Goal: Transaction & Acquisition: Purchase product/service

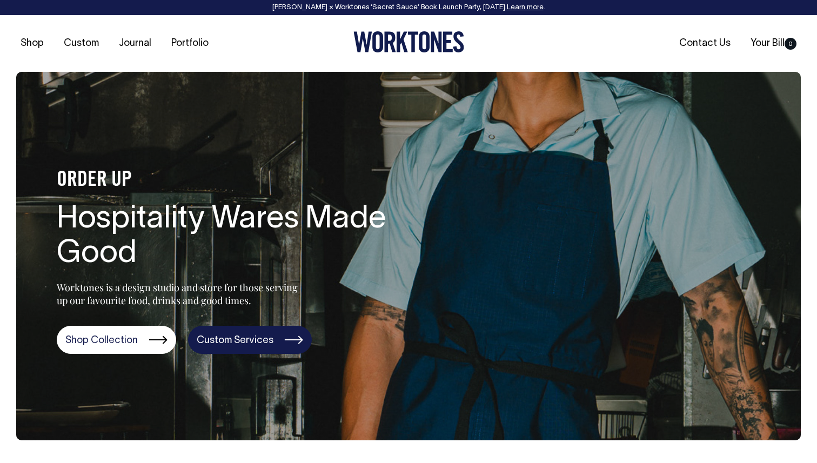
click at [231, 333] on link "Custom Services" at bounding box center [250, 340] width 124 height 28
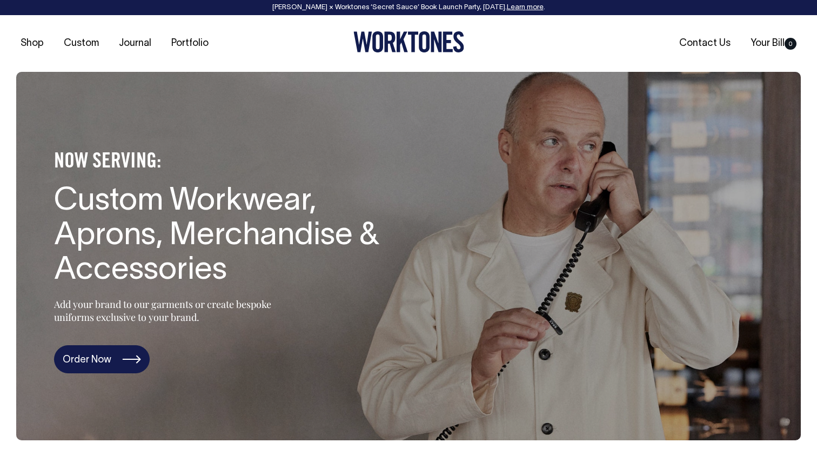
click at [89, 352] on link "Order Now" at bounding box center [102, 359] width 96 height 28
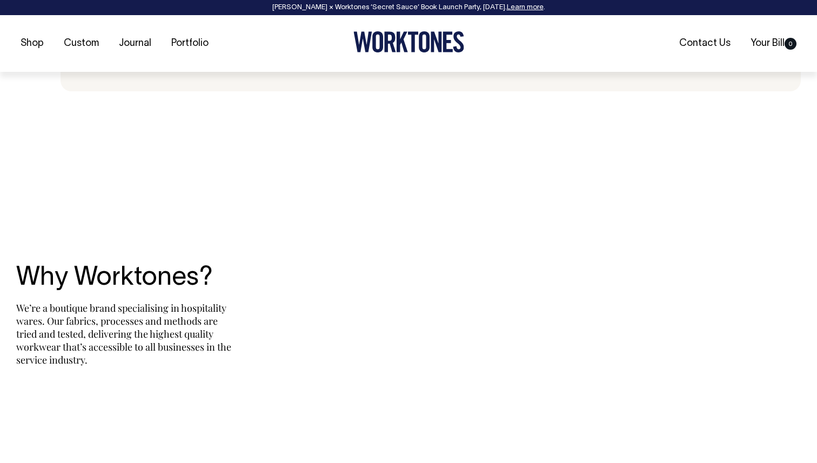
click at [89, 352] on body "Rosheen Kaul × Worktones ‘Secret Sauce’ Book Launch Party, 10 September. Learn …" at bounding box center [408, 406] width 817 height 4997
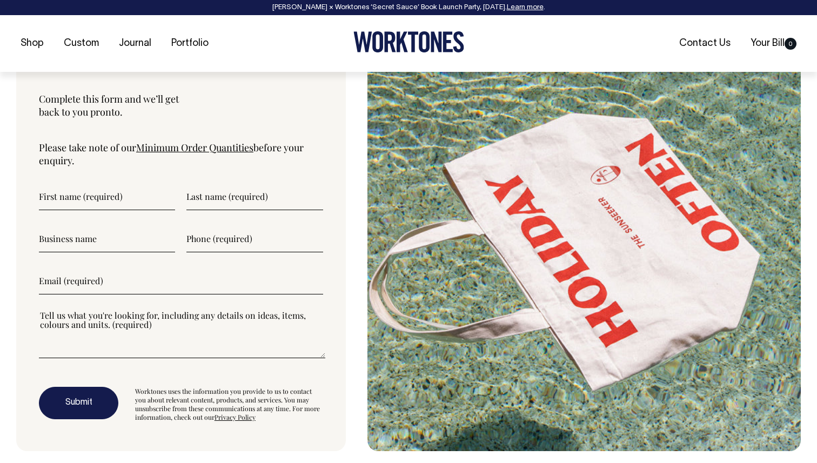
scroll to position [3554, 0]
click at [169, 153] on link "Minimum Order Quantities" at bounding box center [194, 147] width 117 height 13
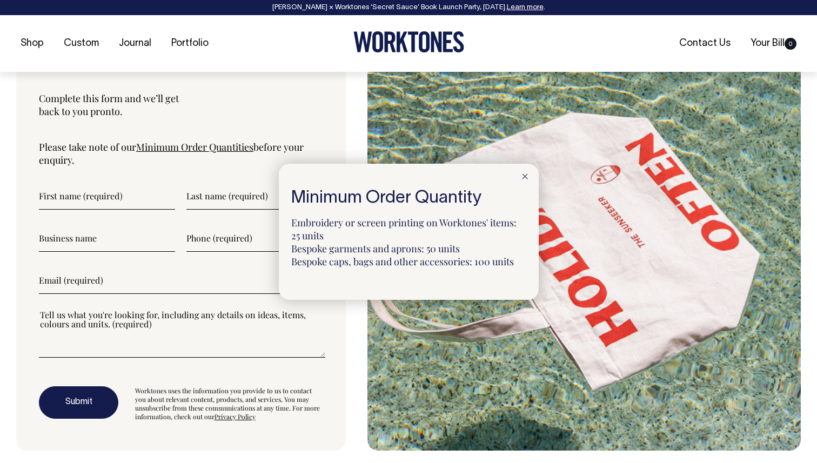
click at [527, 177] on icon at bounding box center [525, 176] width 6 height 5
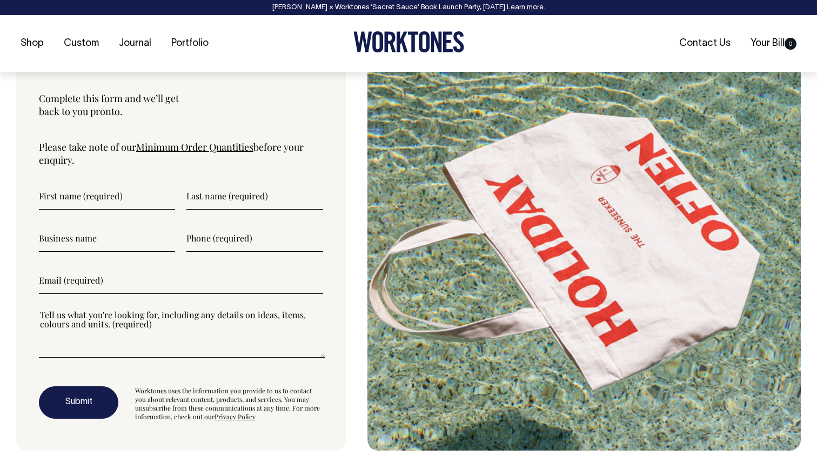
click at [129, 209] on input"] "text" at bounding box center [107, 196] width 136 height 27
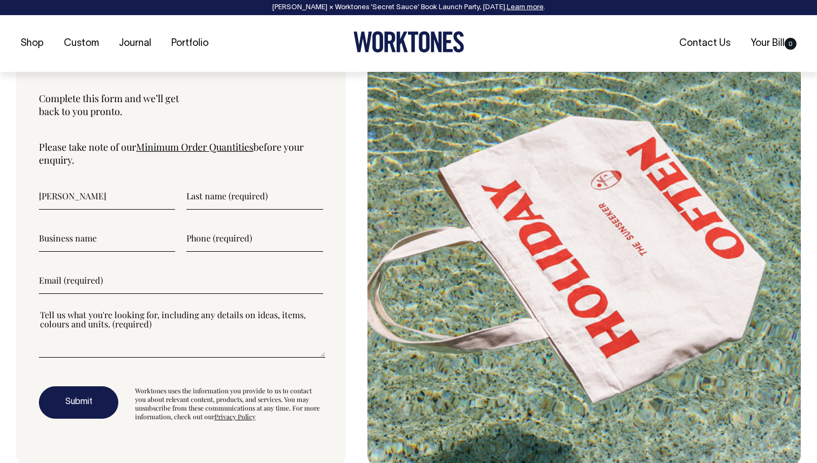
type input"] "Priyam"
type input"] "Chovhan"
type input"] "Beautiful Jim Key"
type input"] "0449876349"
click at [101, 283] on input"] "email" at bounding box center [181, 280] width 284 height 27
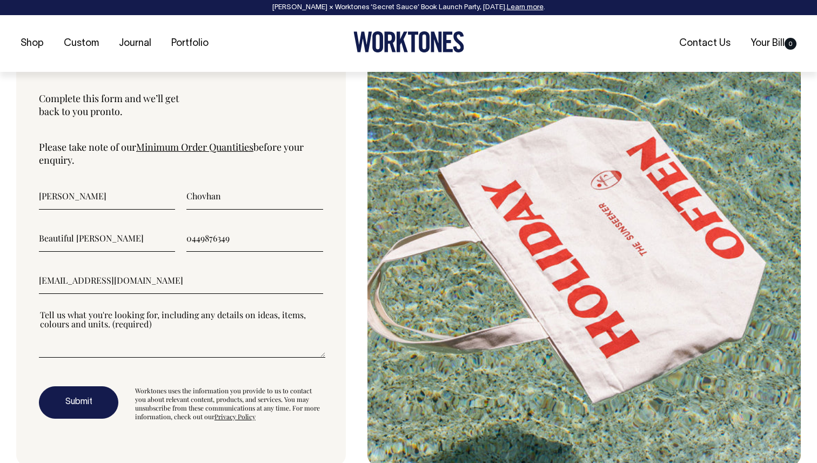
type input"] "hello@beautifuljimkey.com.au"
click at [97, 342] on textarea"] at bounding box center [182, 333] width 286 height 49
click at [69, 400] on button "Submit" at bounding box center [78, 402] width 79 height 32
click at [265, 239] on input"] "0449876349" at bounding box center [254, 238] width 136 height 27
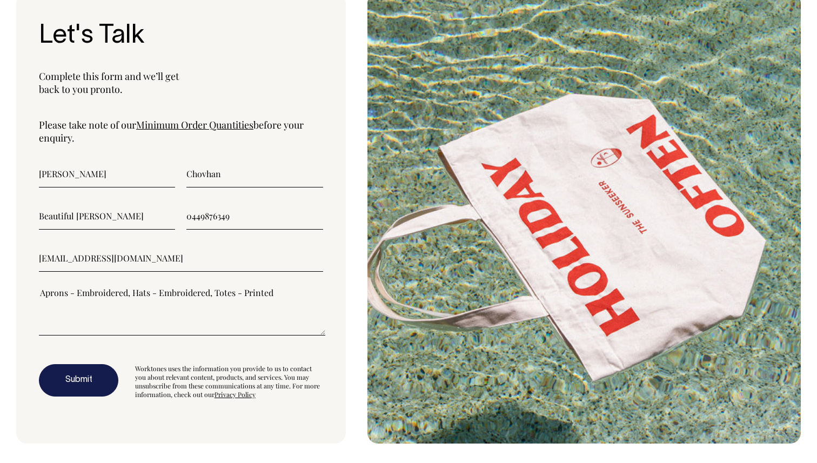
scroll to position [3576, 0]
click at [89, 379] on button "Submit" at bounding box center [78, 380] width 79 height 32
click at [240, 224] on input"] "0449876349" at bounding box center [254, 216] width 136 height 27
click at [203, 222] on input"] "0449876349" at bounding box center [254, 216] width 136 height 27
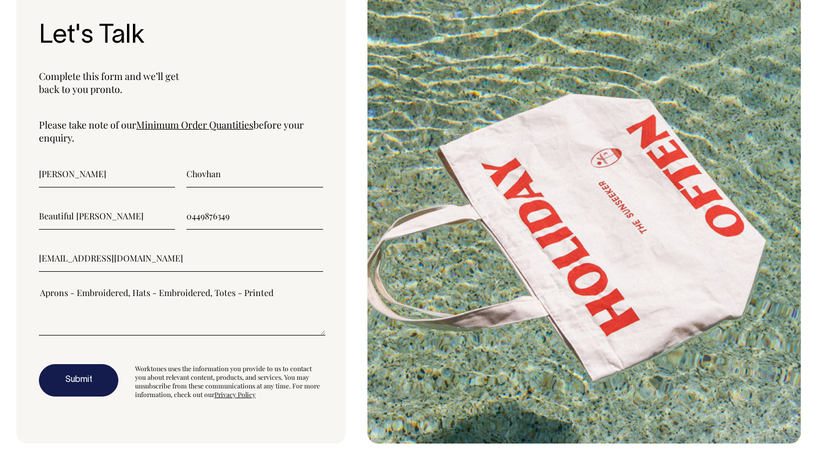
click at [203, 222] on input"] "0449876349" at bounding box center [254, 216] width 136 height 27
click at [141, 311] on textarea"] "Aprons - Embroidered, Hats - Embroidered, Totes - Printed" at bounding box center [182, 311] width 286 height 49
paste textarea"] "0449876349"
type textarea"] "Aprons - Embroidered, Hats - Embroidered, Totes - Printed 0449876349"
click at [210, 224] on input"] "0449876349" at bounding box center [254, 216] width 136 height 27
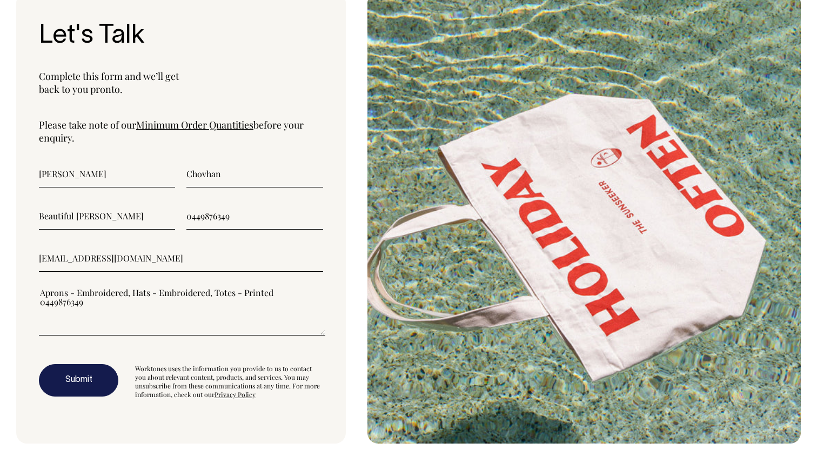
click at [210, 224] on input"] "0449876349" at bounding box center [254, 216] width 136 height 27
click at [84, 390] on button "Submit" at bounding box center [78, 380] width 79 height 32
click at [219, 219] on input"] "044987" at bounding box center [254, 216] width 136 height 27
click at [89, 393] on button "Submit" at bounding box center [78, 380] width 79 height 32
click at [191, 222] on input"] "0449876349" at bounding box center [254, 216] width 136 height 27
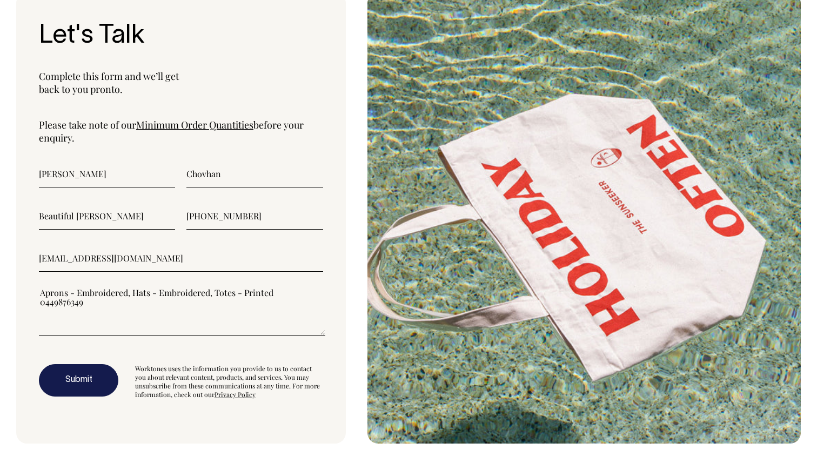
type input"] "+61449876349"
click at [99, 389] on button "Submit" at bounding box center [78, 380] width 79 height 32
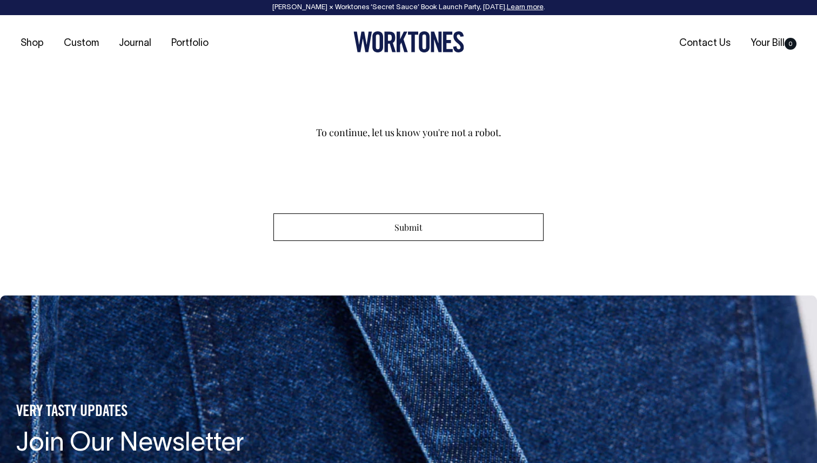
click at [479, 231] on input "Submit" at bounding box center [408, 227] width 270 height 28
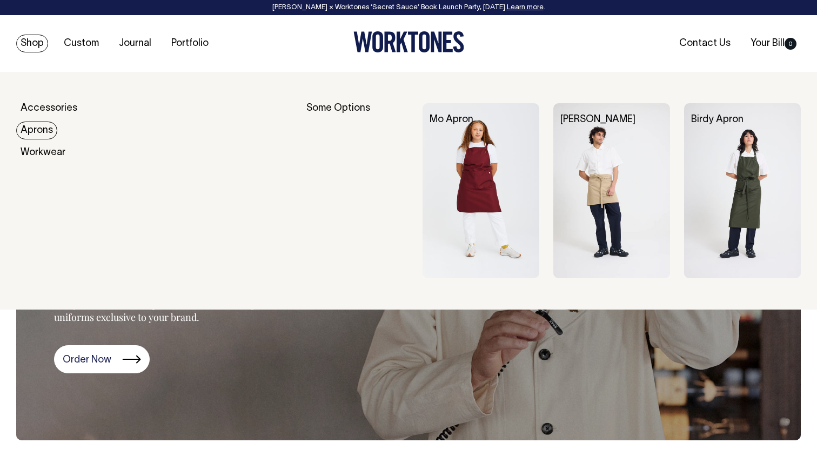
click at [36, 129] on link "Aprons" at bounding box center [36, 131] width 41 height 18
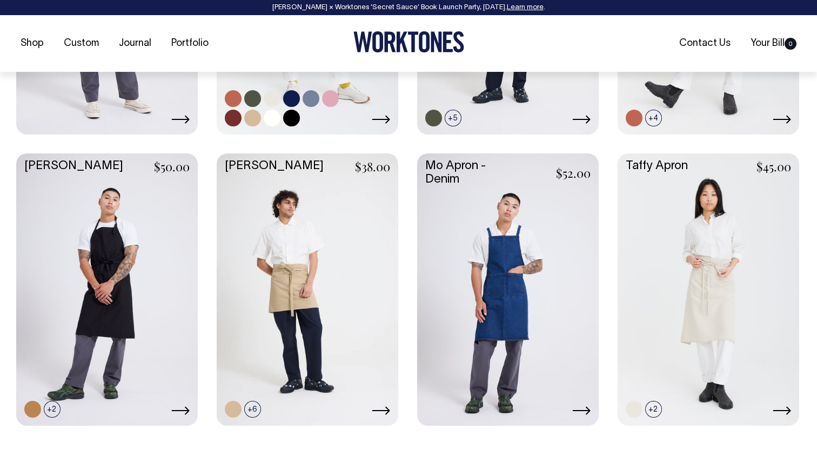
scroll to position [676, 0]
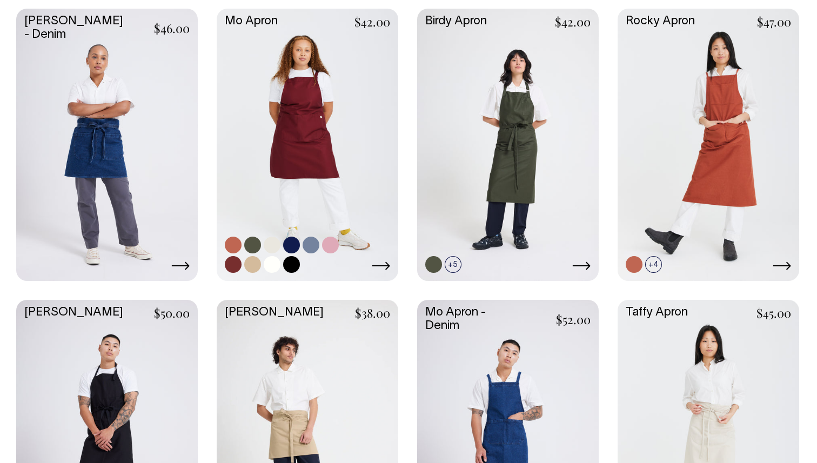
click at [318, 171] on link at bounding box center [308, 144] width 182 height 270
click at [499, 363] on link at bounding box center [508, 435] width 182 height 270
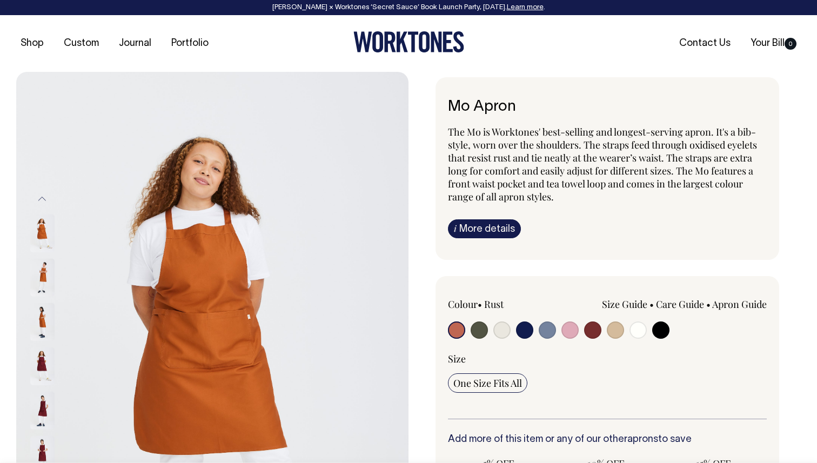
click at [523, 329] on input "radio" at bounding box center [524, 330] width 17 height 17
radio input "true"
select select "Dark Navy"
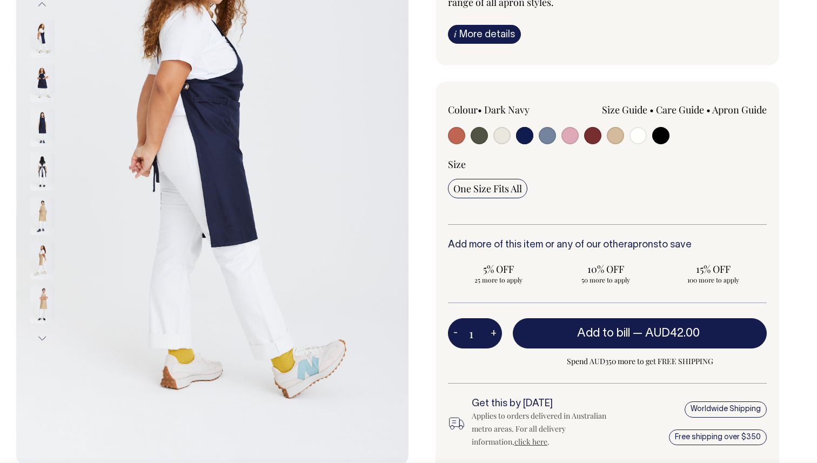
scroll to position [195, 0]
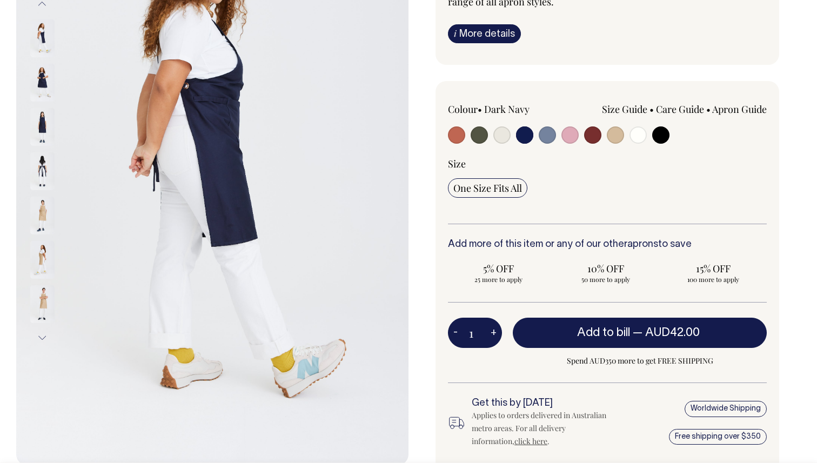
click at [495, 328] on button "+" at bounding box center [493, 333] width 17 height 22
type input "2"
click at [495, 333] on button "+" at bounding box center [493, 333] width 17 height 22
type input "3"
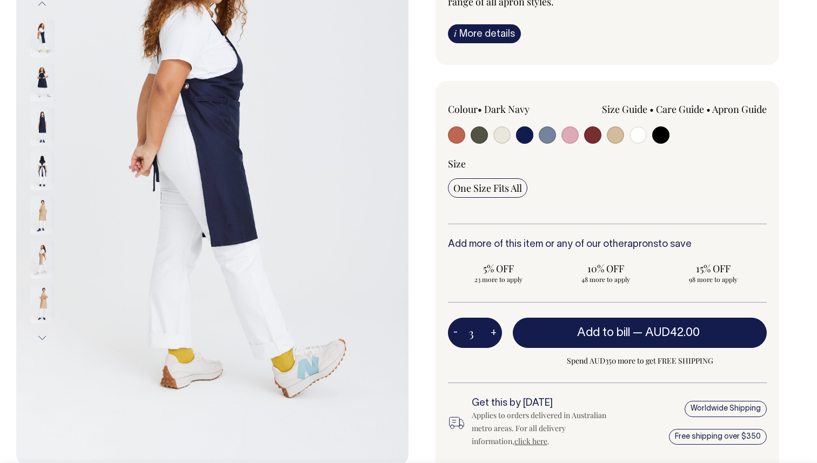
type input "3"
click at [495, 333] on button "+" at bounding box center [493, 333] width 17 height 22
type input "4"
click at [495, 333] on button "+" at bounding box center [493, 333] width 17 height 22
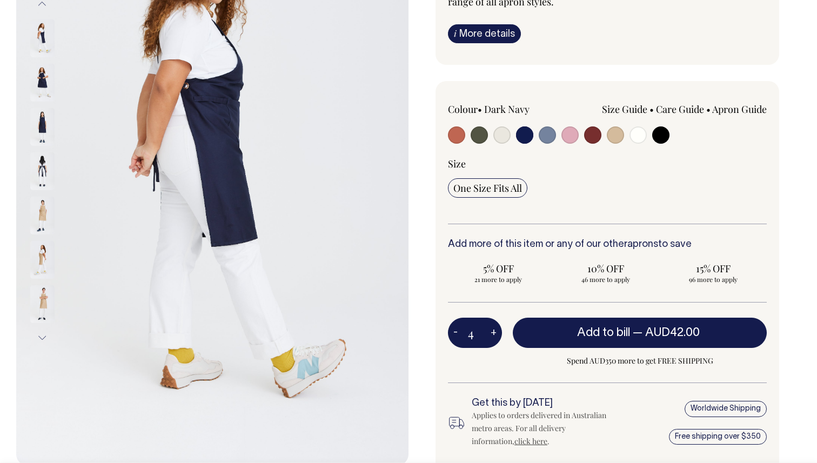
type input "5"
click at [495, 333] on button "+" at bounding box center [493, 333] width 17 height 22
type input "6"
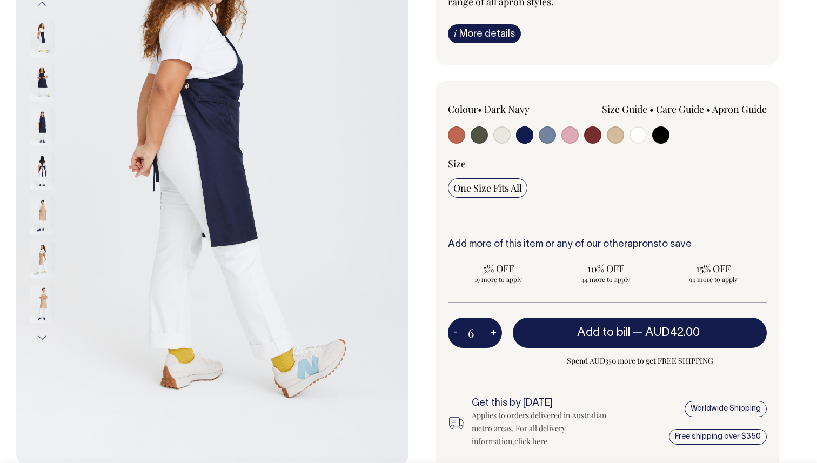
click at [495, 333] on button "+" at bounding box center [493, 333] width 17 height 22
type input "7"
click at [496, 333] on button "+" at bounding box center [493, 333] width 17 height 22
type input "8"
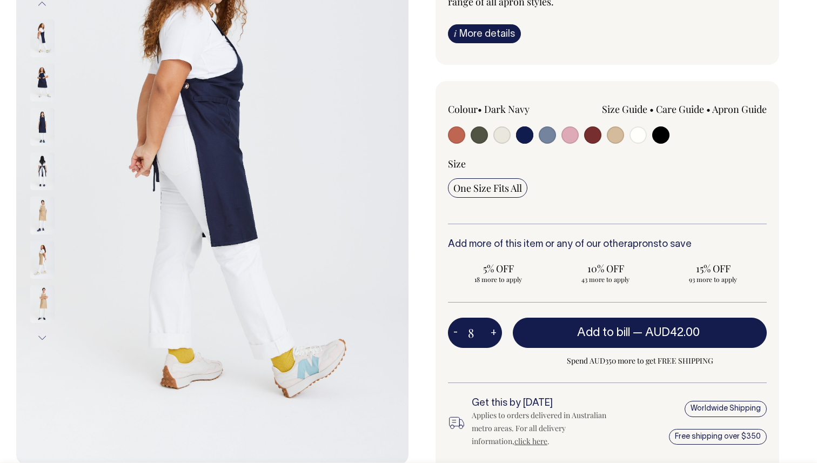
type input "8"
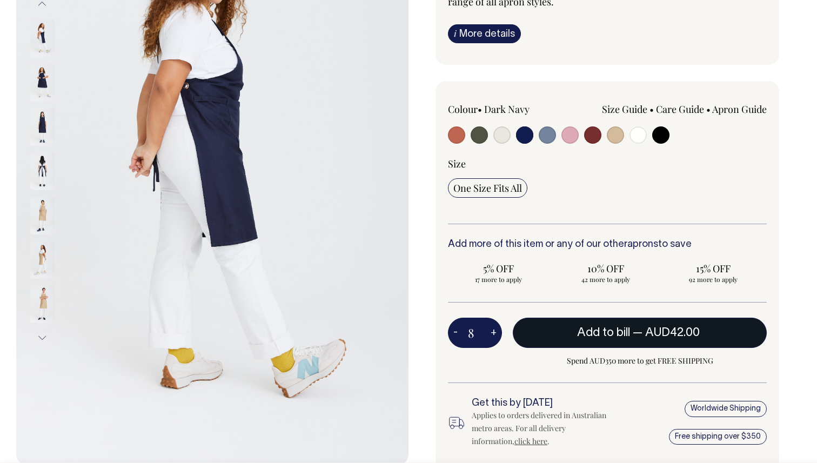
click at [548, 336] on button "Add to bill — AUD42.00" at bounding box center [640, 333] width 254 height 30
type input "1"
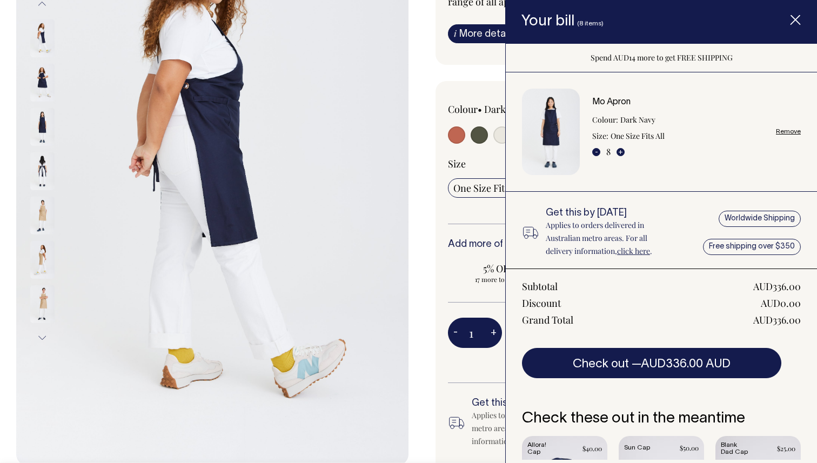
click at [794, 24] on icon "Item added to your cart" at bounding box center [795, 20] width 11 height 11
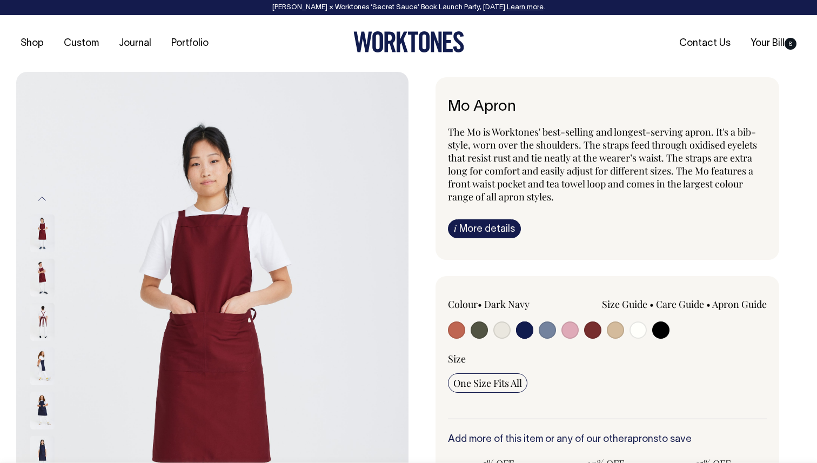
scroll to position [0, 0]
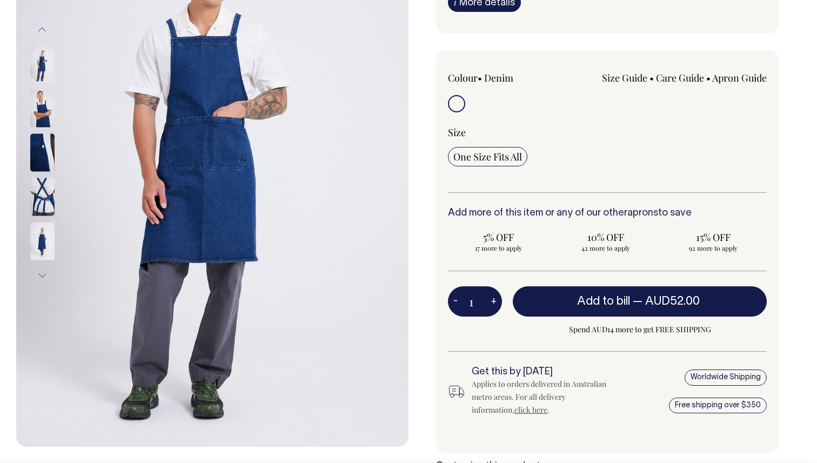
scroll to position [214, 0]
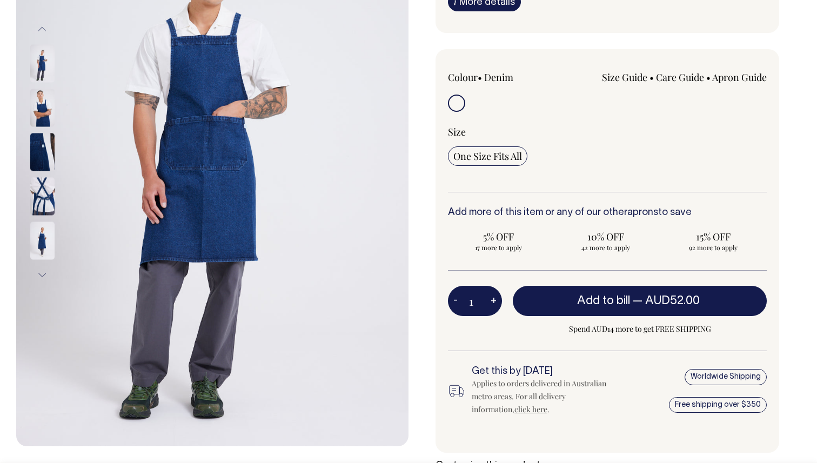
click at [495, 305] on button "+" at bounding box center [493, 301] width 17 height 22
type input "2"
click at [496, 302] on button "+" at bounding box center [493, 301] width 17 height 22
type input "3"
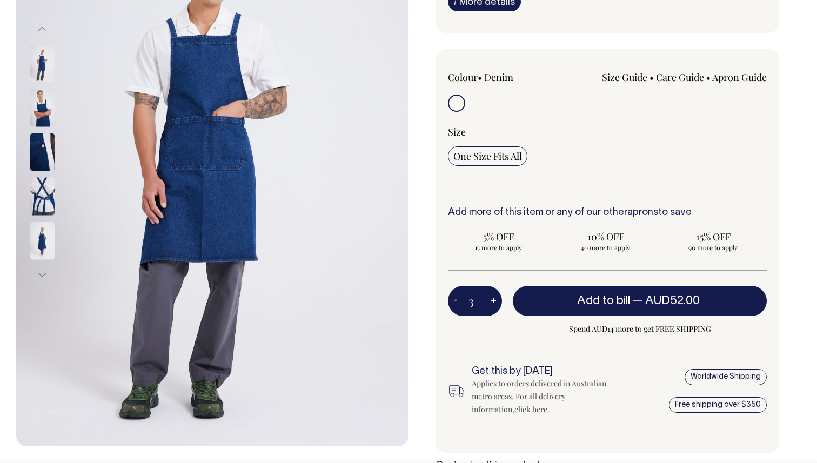
type input "3"
click at [496, 302] on button "+" at bounding box center [493, 301] width 17 height 22
type input "4"
click at [497, 303] on button "+" at bounding box center [493, 301] width 17 height 22
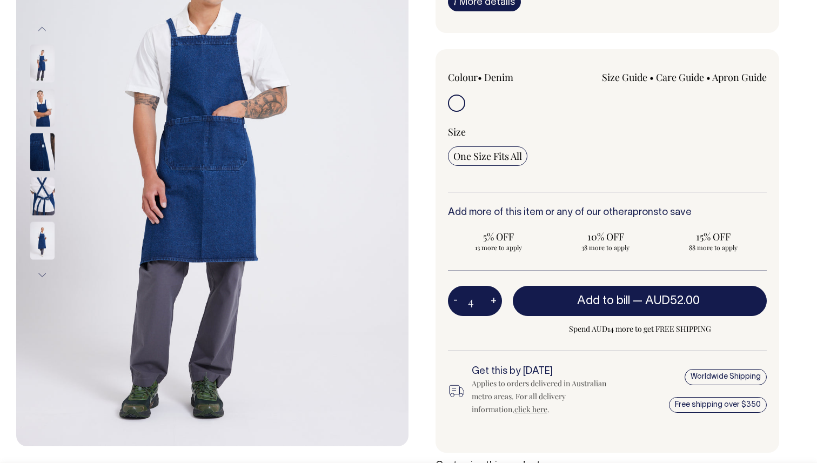
type input "5"
click at [497, 303] on button "+" at bounding box center [493, 301] width 17 height 22
type input "6"
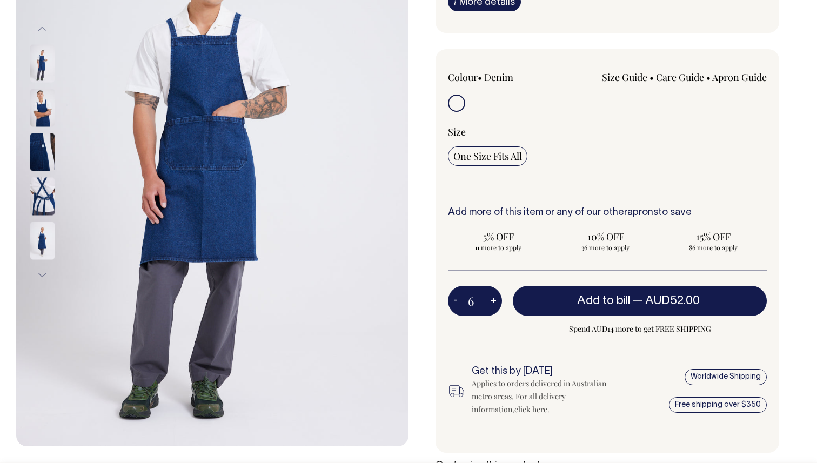
click at [497, 303] on button "+" at bounding box center [493, 301] width 17 height 22
type input "7"
click at [497, 303] on button "+" at bounding box center [493, 301] width 17 height 22
type input "8"
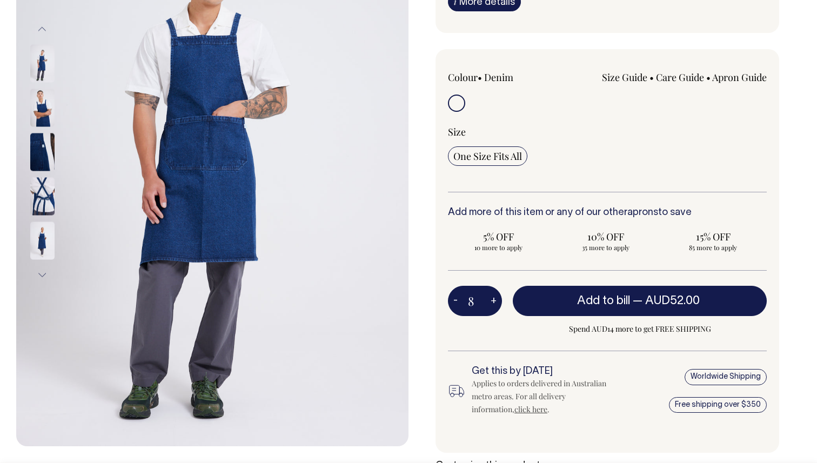
type input "8"
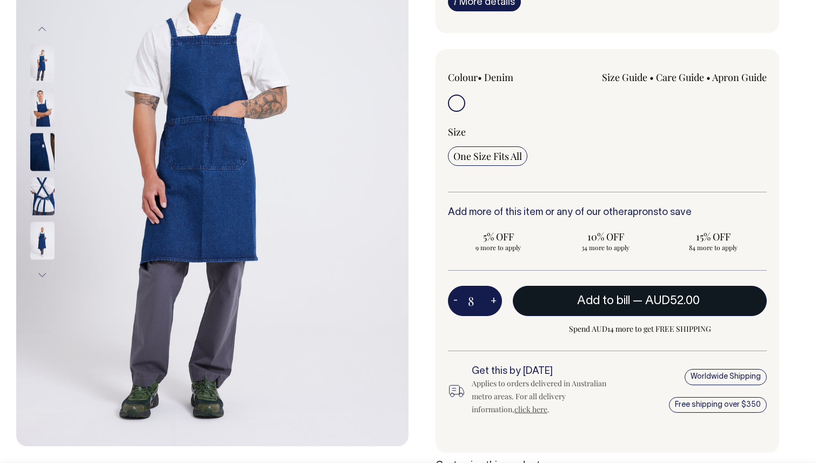
click at [584, 305] on span "Add to bill" at bounding box center [603, 301] width 53 height 11
type input "1"
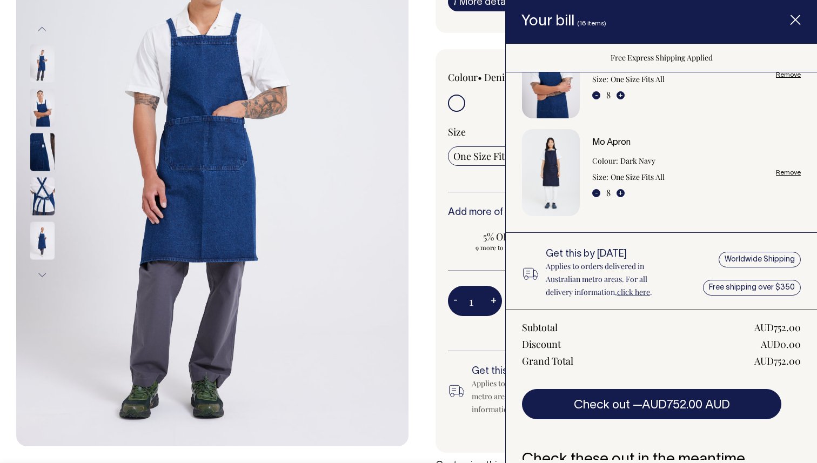
scroll to position [0, 0]
